Goal: Information Seeking & Learning: Learn about a topic

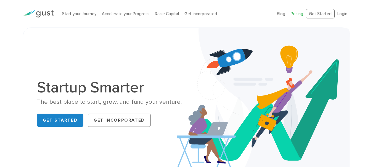
click at [297, 14] on link "Pricing" at bounding box center [297, 13] width 12 height 5
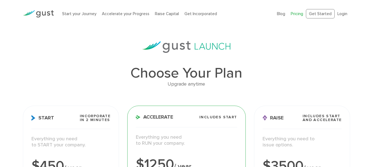
click at [50, 14] on img at bounding box center [38, 13] width 31 height 7
